Goal: Information Seeking & Learning: Learn about a topic

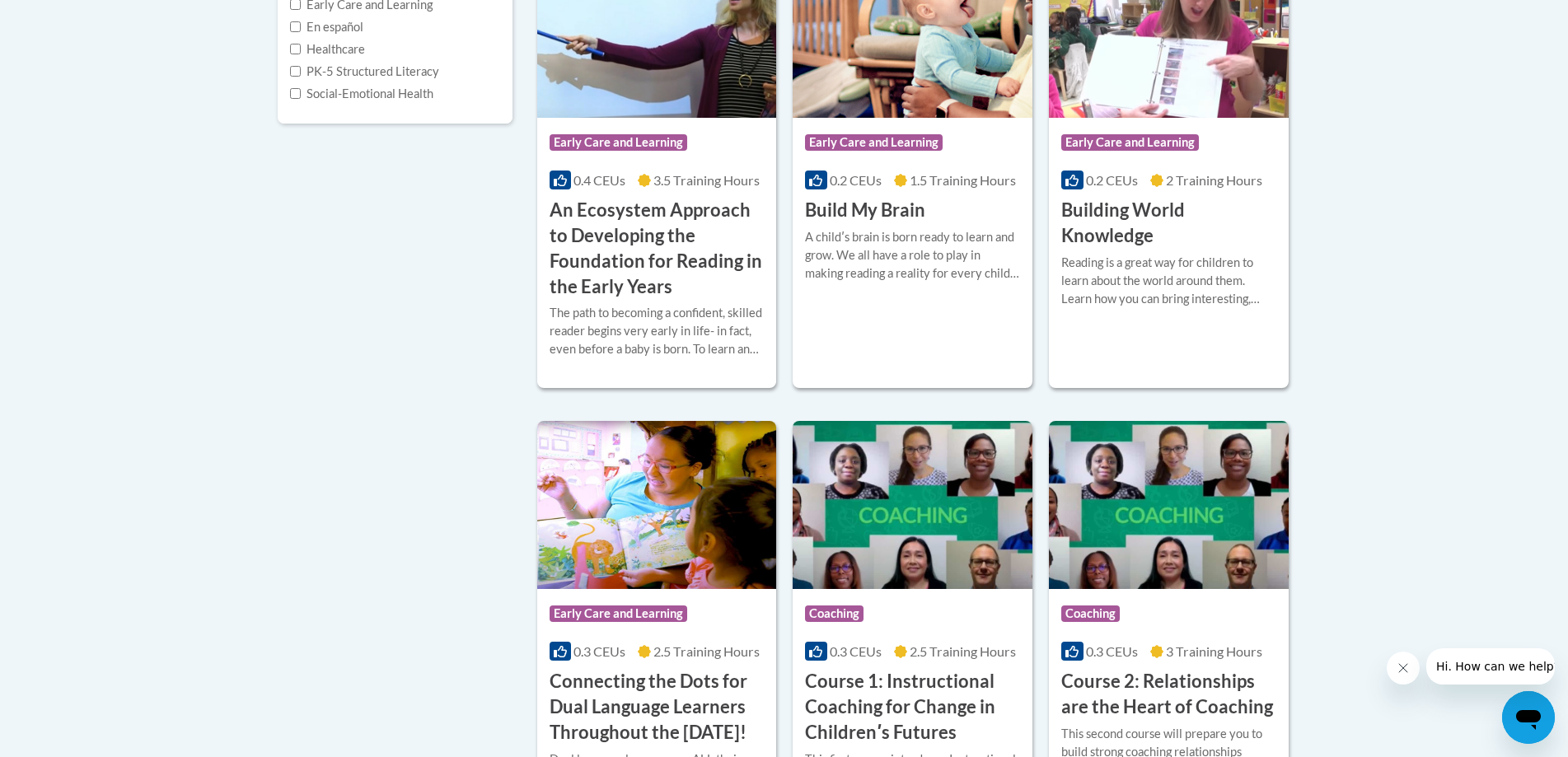
scroll to position [550, 0]
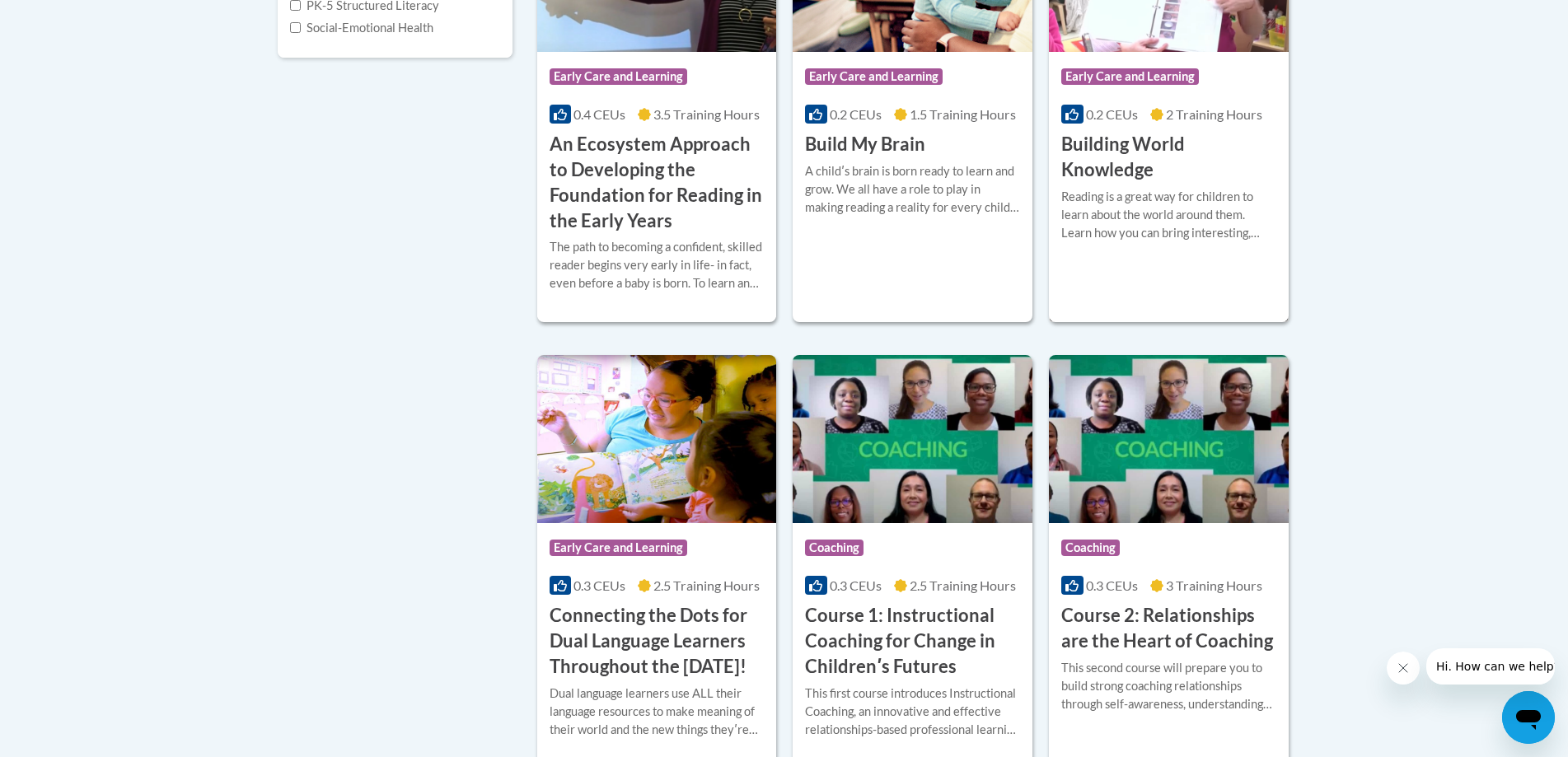
click at [1177, 77] on span "Early Care and Learning" at bounding box center [1130, 77] width 138 height 17
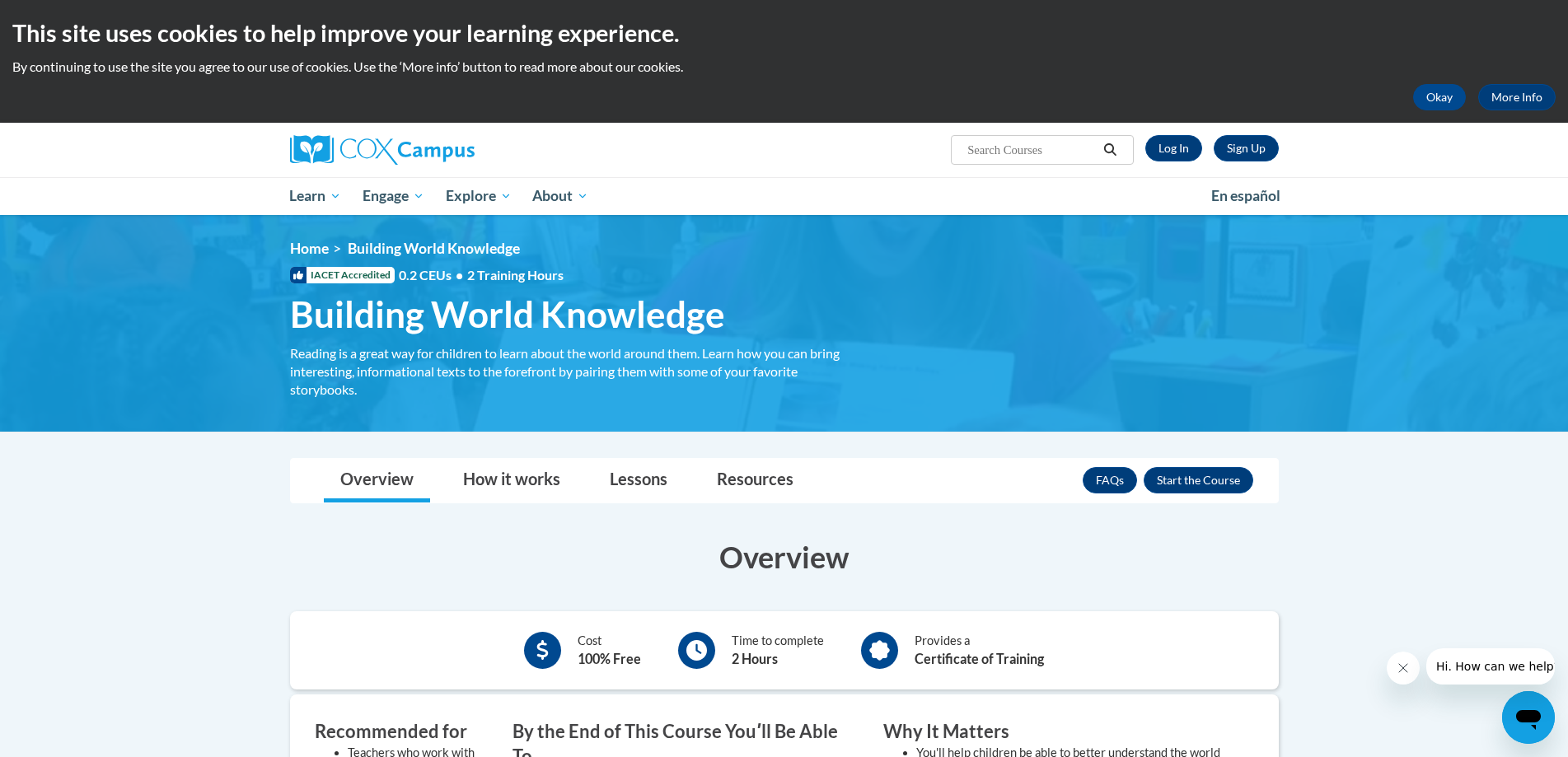
click at [1401, 671] on icon "Close message from company" at bounding box center [1402, 668] width 13 height 13
